Goal: Communication & Community: Connect with others

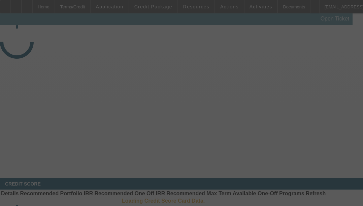
select select "3"
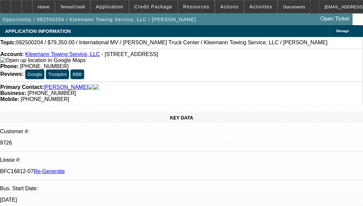
select select "0"
select select "6"
click at [288, 12] on div "Documents" at bounding box center [293, 6] width 33 height 13
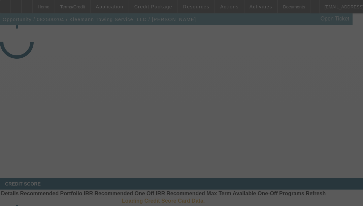
select select "3"
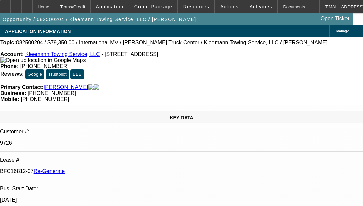
select select "0"
select select "6"
drag, startPoint x: 68, startPoint y: 110, endPoint x: 80, endPoint y: 111, distance: 11.8
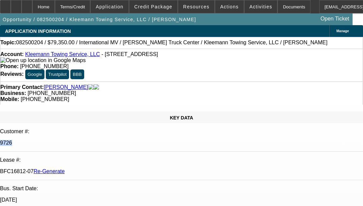
click at [80, 140] on div "9726" at bounding box center [181, 143] width 363 height 6
copy p "9726"
click at [253, 7] on span "Activities" at bounding box center [260, 6] width 23 height 5
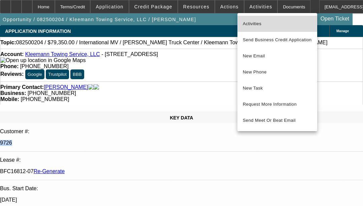
click at [255, 22] on span "Activities" at bounding box center [276, 24] width 69 height 8
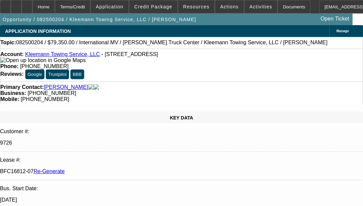
click at [343, 87] on div "Primary Contact: [PERSON_NAME] Business: [PHONE_NUMBER] Mobile: [PHONE_NUMBER]" at bounding box center [181, 93] width 363 height 23
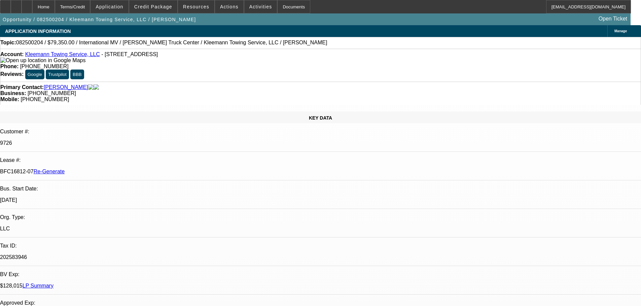
scroll to position [303, 0]
click at [250, 5] on span "Activities" at bounding box center [260, 6] width 23 height 5
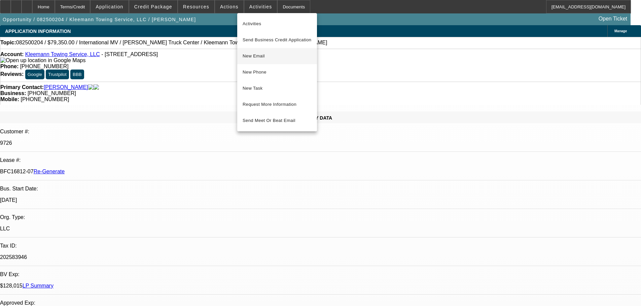
click at [263, 56] on span "New Email" at bounding box center [276, 56] width 69 height 8
